Goal: Obtain resource: Download file/media

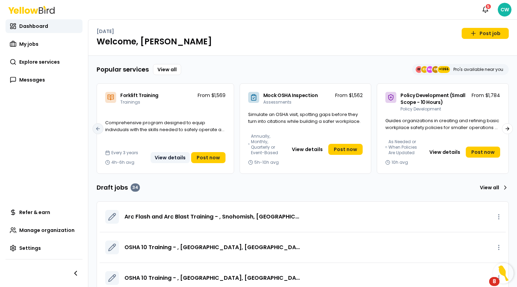
click at [172, 154] on button "View details" at bounding box center [170, 157] width 39 height 11
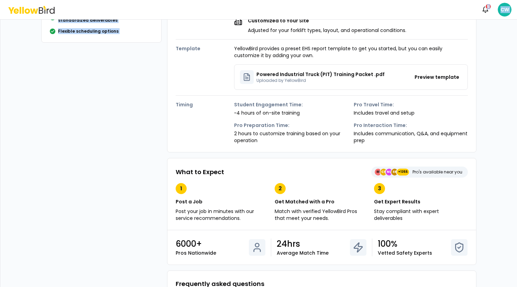
scroll to position [97, 0]
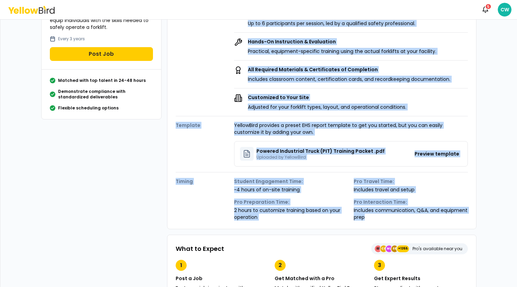
drag, startPoint x: 172, startPoint y: 54, endPoint x: 407, endPoint y: 224, distance: 289.5
click at [407, 224] on div "Details Description A practical training program that provides OSHA-compliant c…" at bounding box center [321, 88] width 309 height 281
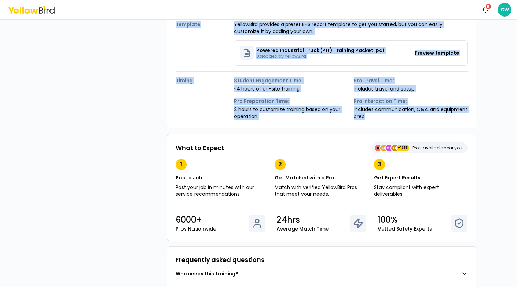
scroll to position [196, 0]
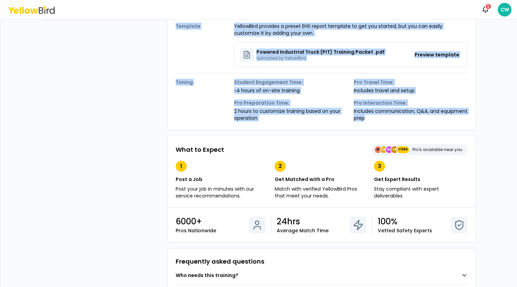
copy div "Loremip Dolorsitame C adipiscin elitsedd eiusmod temp incididu UTLA-etdolorem a…"
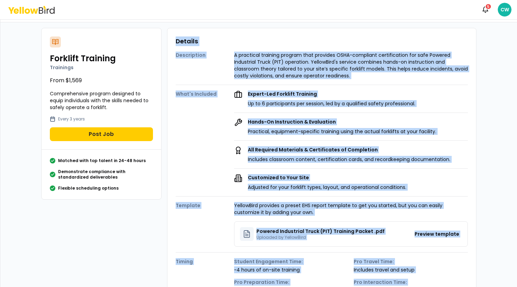
scroll to position [0, 0]
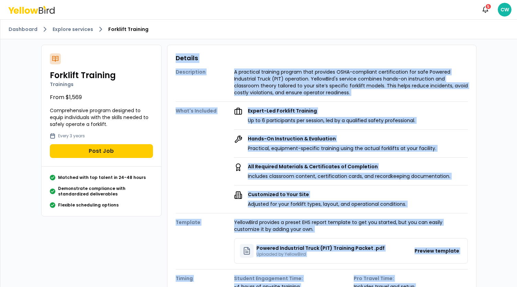
click at [203, 138] on div "What's Included Expert-Led Forklift Training Up to 6 participants per session, …" at bounding box center [322, 154] width 292 height 105
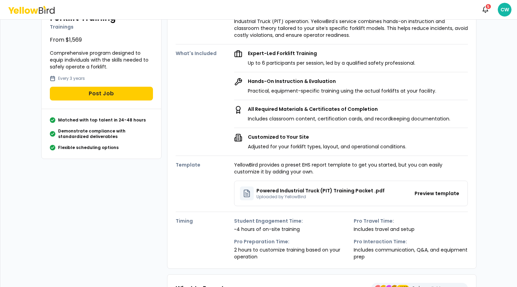
scroll to position [103, 0]
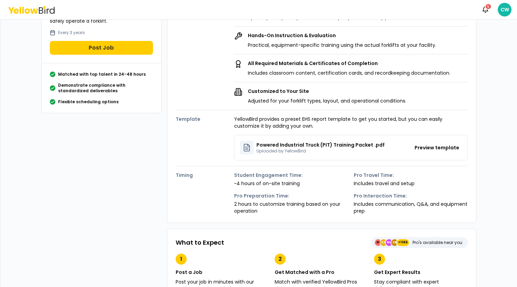
click at [332, 142] on p "Powered Industrial Truck (PIT) Training Packet .pdf" at bounding box center [320, 144] width 128 height 7
click at [443, 144] on button "Preview template" at bounding box center [437, 147] width 50 height 11
click at [296, 153] on div "Powered Industrial Truck (PIT) Training Packet .pdf Uploaded by YellowBird" at bounding box center [312, 148] width 145 height 14
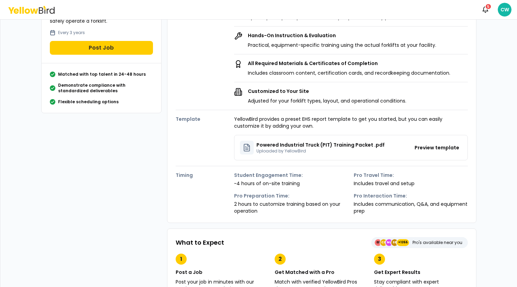
click at [268, 146] on p "Powered Industrial Truck (PIT) Training Packet .pdf" at bounding box center [320, 144] width 128 height 7
click at [249, 146] on div at bounding box center [247, 148] width 14 height 14
drag, startPoint x: 245, startPoint y: 147, endPoint x: 265, endPoint y: 146, distance: 19.2
click at [246, 147] on icon at bounding box center [247, 147] width 8 height 8
drag, startPoint x: 265, startPoint y: 146, endPoint x: 275, endPoint y: 149, distance: 9.6
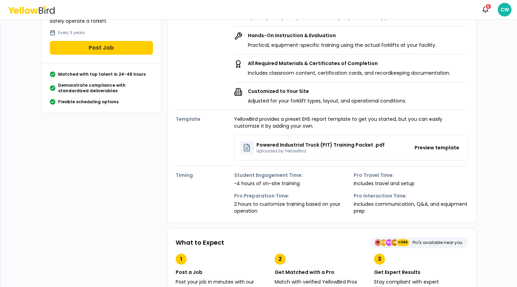
click at [267, 147] on div "Powered Industrial Truck (PIT) Training Packet .pdf Uploaded by YellowBird" at bounding box center [320, 147] width 128 height 12
click at [358, 151] on p "Uploaded by YellowBird" at bounding box center [320, 150] width 128 height 5
click at [382, 147] on div "Powered Industrial Truck (PIT) Training Packet .pdf Uploaded by YellowBird Prev…" at bounding box center [351, 147] width 234 height 25
click at [436, 143] on button "Preview template" at bounding box center [437, 147] width 50 height 11
click at [441, 147] on button "Preview template" at bounding box center [437, 147] width 50 height 11
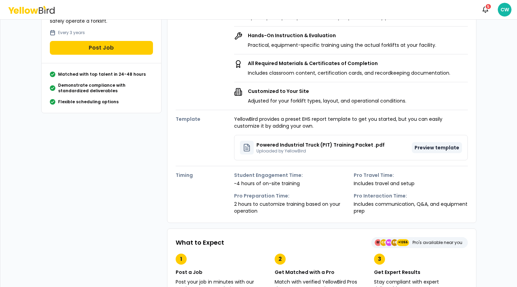
click at [441, 147] on button "Preview template" at bounding box center [437, 147] width 50 height 11
drag, startPoint x: 441, startPoint y: 147, endPoint x: 442, endPoint y: 158, distance: 11.0
click at [442, 158] on div "Powered Industrial Truck (PIT) Training Packet .pdf Uploaded by YellowBird Prev…" at bounding box center [351, 147] width 234 height 25
click at [442, 145] on button "Preview template" at bounding box center [437, 147] width 50 height 11
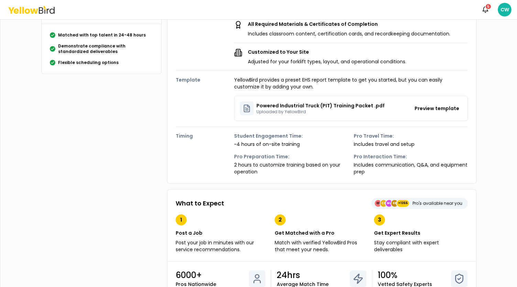
scroll to position [127, 0]
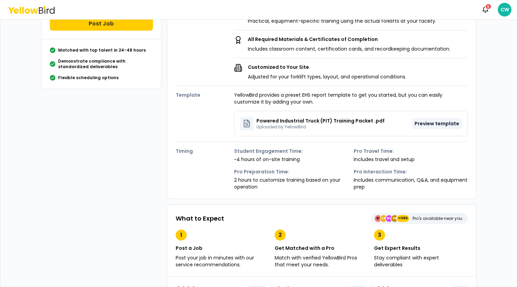
click at [427, 123] on button "Preview template" at bounding box center [437, 123] width 50 height 11
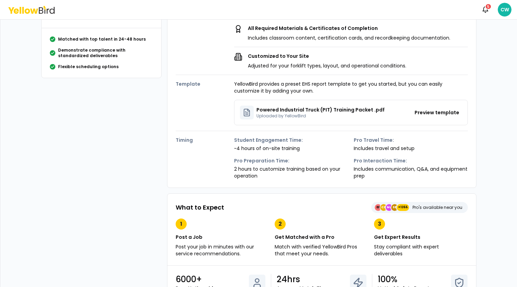
scroll to position [172, 0]
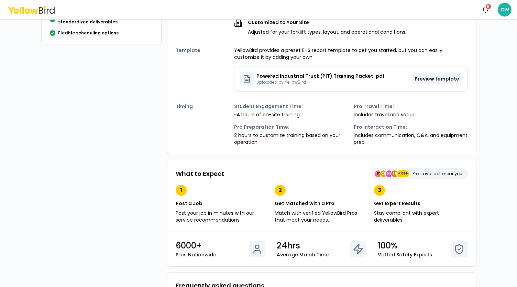
click at [424, 79] on button "Preview template" at bounding box center [437, 78] width 50 height 11
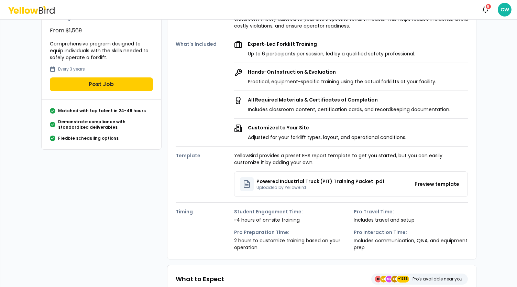
scroll to position [0, 0]
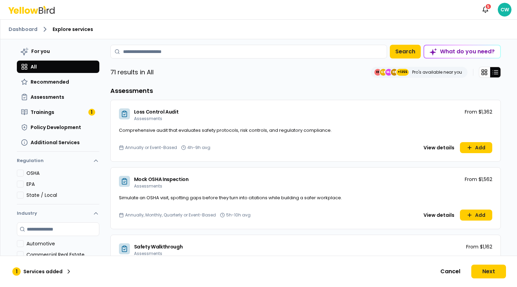
scroll to position [584, 0]
